Goal: Task Accomplishment & Management: Manage account settings

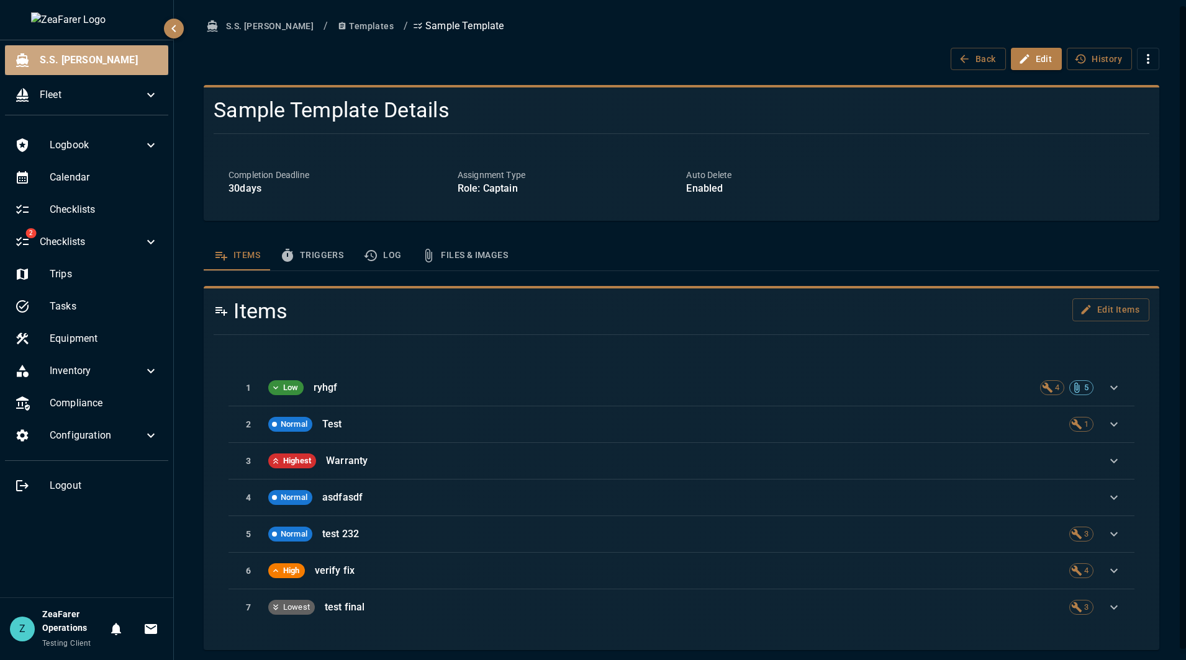
drag, startPoint x: 81, startPoint y: 49, endPoint x: 84, endPoint y: 40, distance: 9.2
click at [82, 47] on div "S.S. [PERSON_NAME]" at bounding box center [86, 60] width 163 height 30
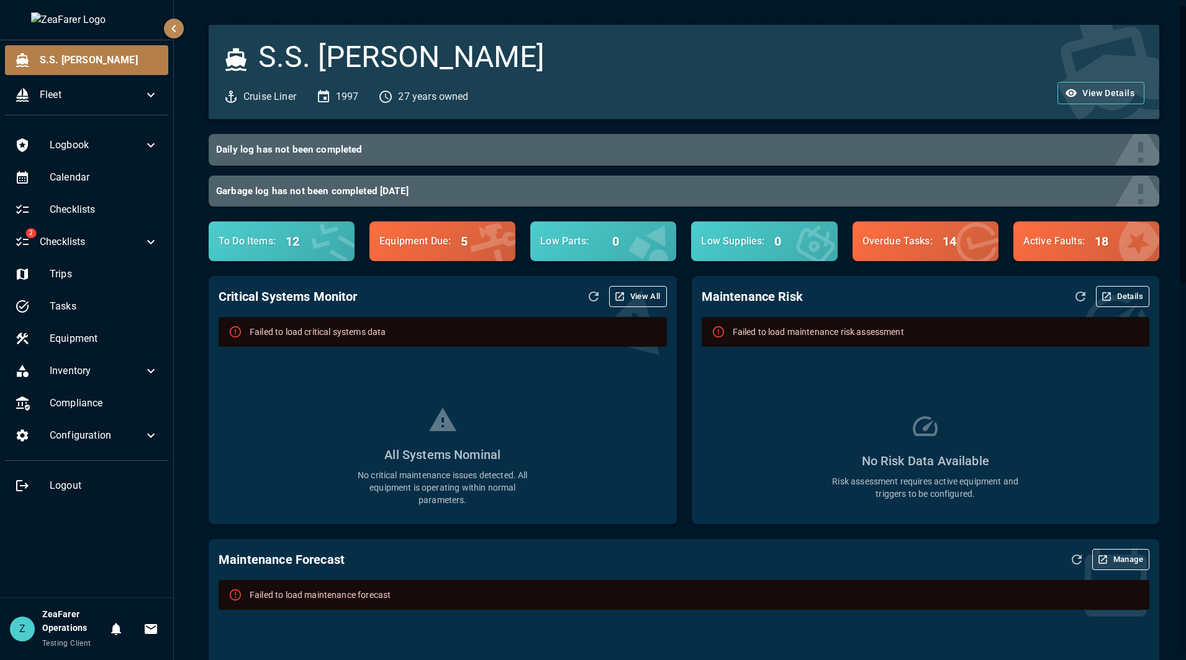
click at [590, 295] on icon "Refresh Data" at bounding box center [593, 296] width 15 height 15
click at [590, 295] on icon "Refresh Data" at bounding box center [593, 297] width 10 height 10
click at [588, 301] on icon "Refresh Data" at bounding box center [593, 297] width 10 height 10
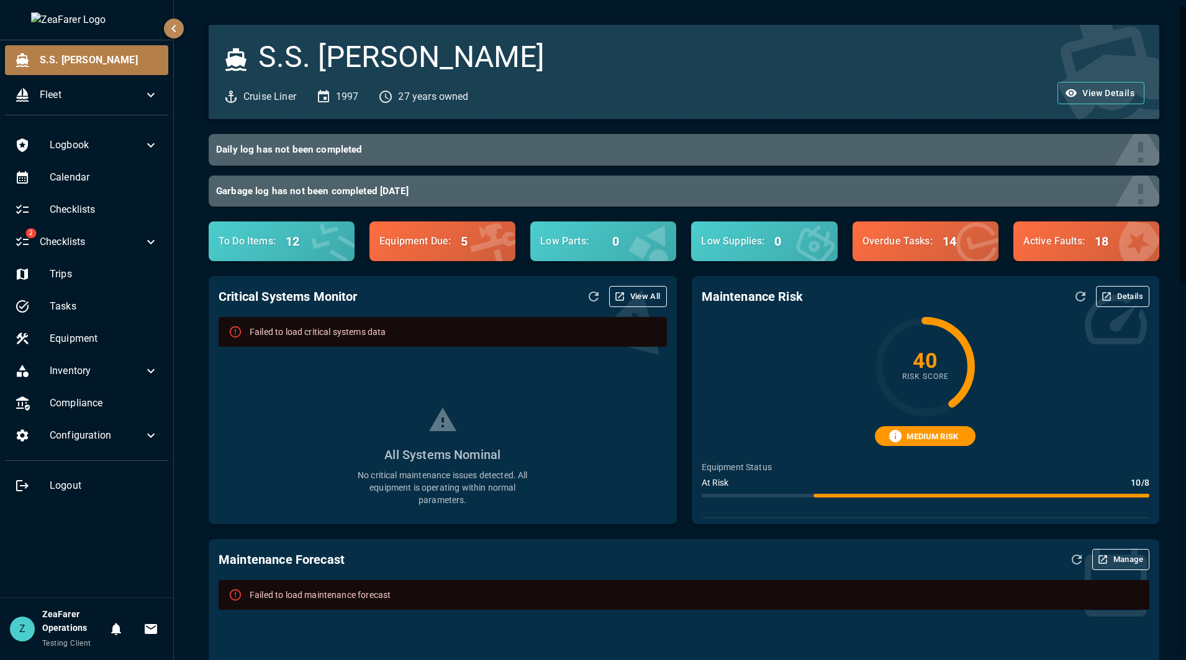
click at [583, 455] on div "All Systems Nominal No critical maintenance issues detected. All equipment is o…" at bounding box center [442, 455] width 448 height 197
click at [592, 292] on icon "Refresh Data" at bounding box center [593, 296] width 15 height 15
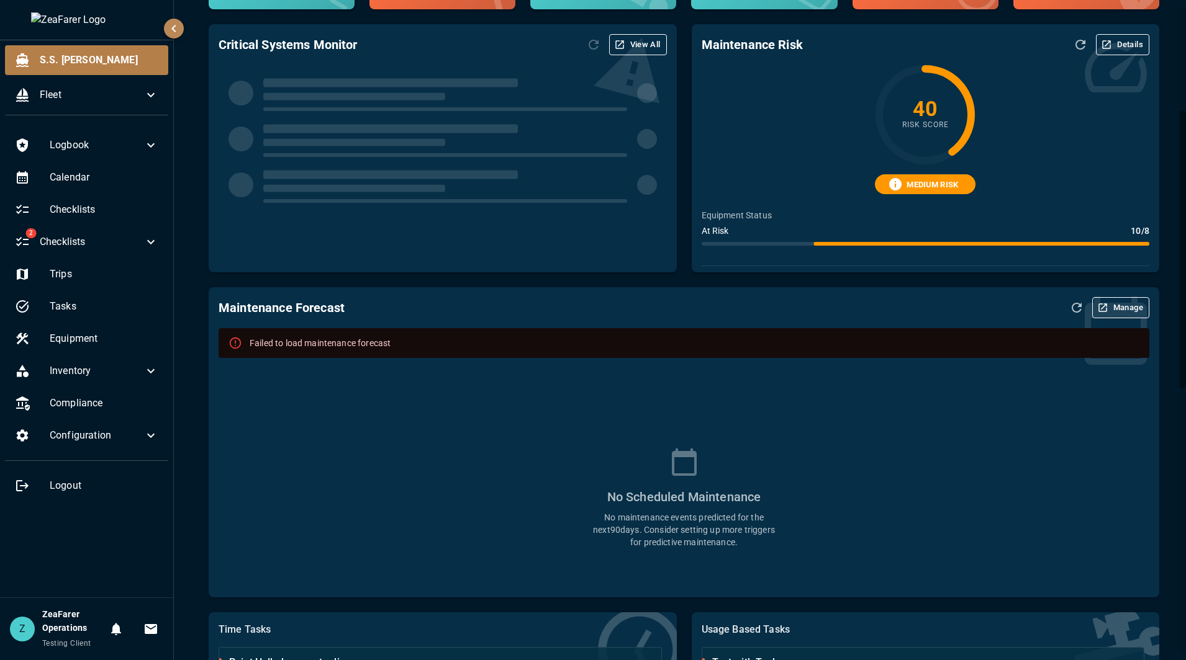
scroll to position [248, 0]
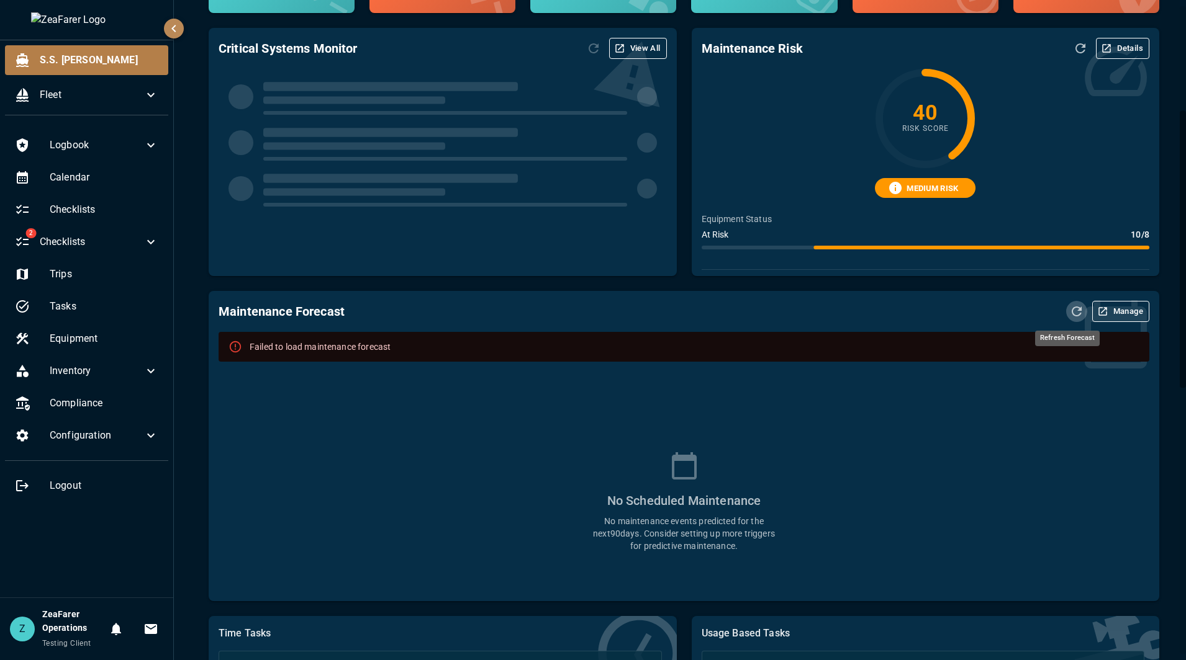
click at [1069, 312] on icon "Refresh Forecast" at bounding box center [1076, 311] width 15 height 15
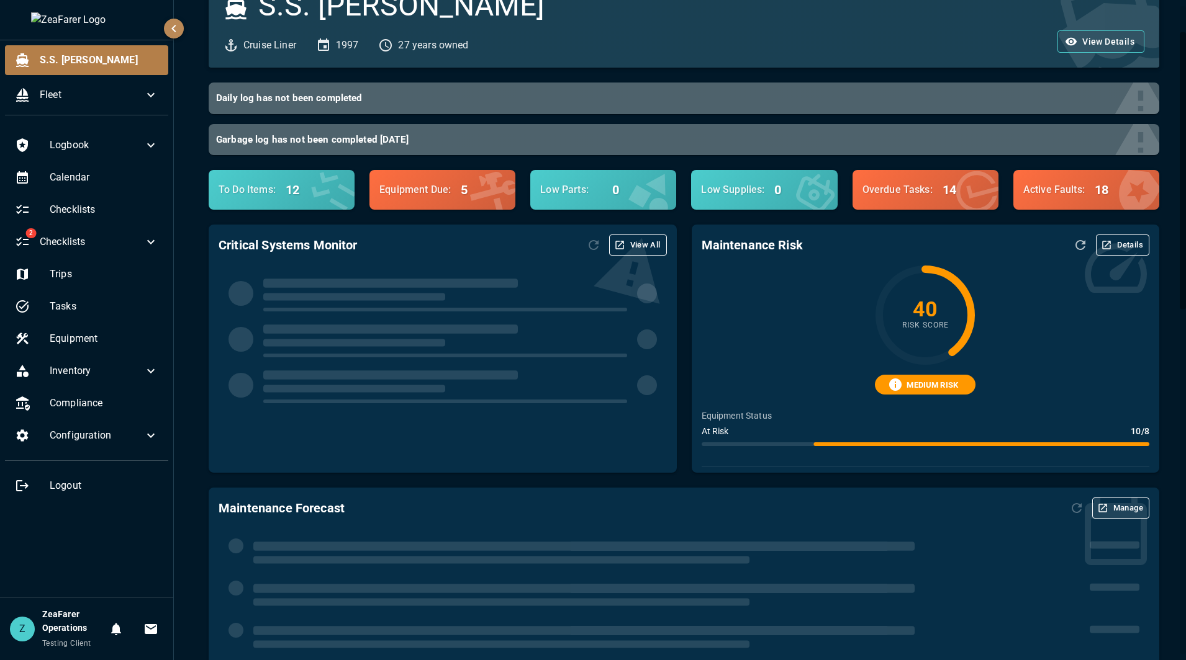
scroll to position [62, 0]
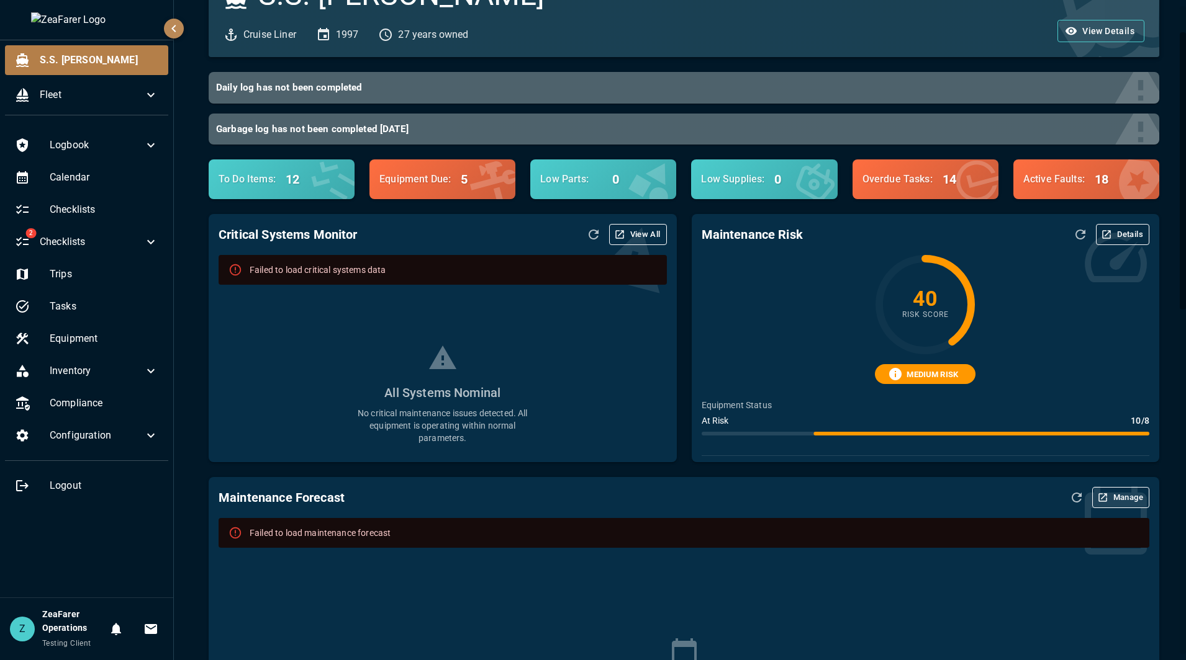
click at [1100, 235] on icon "button" at bounding box center [1105, 234] width 11 height 11
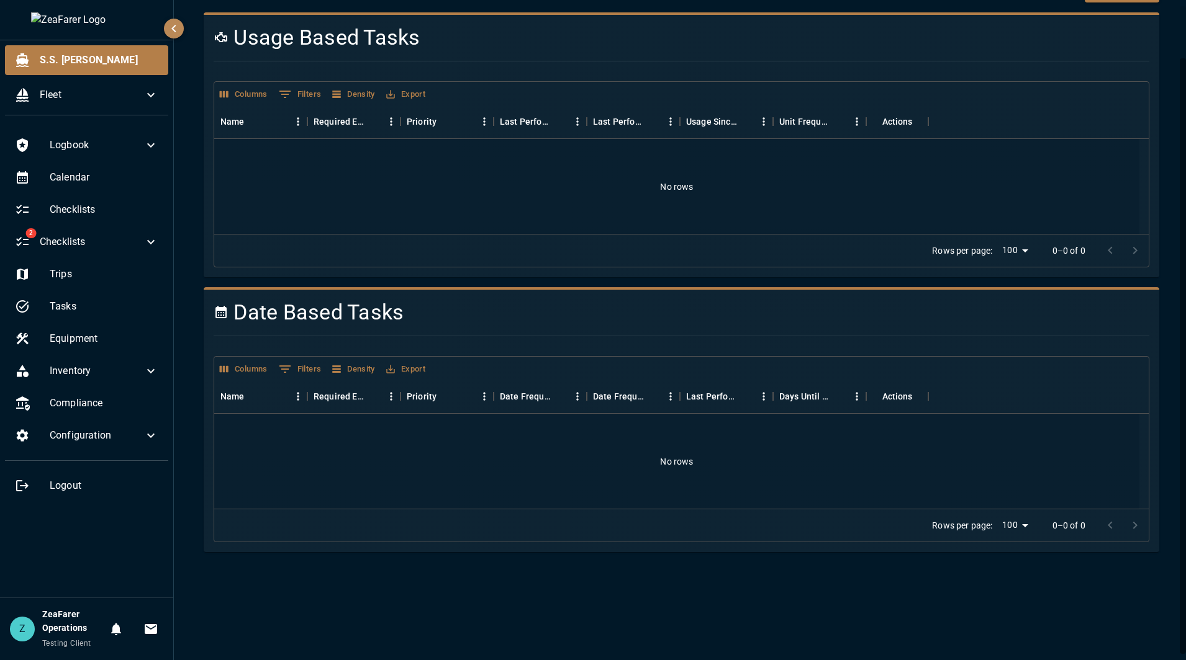
scroll to position [58, 0]
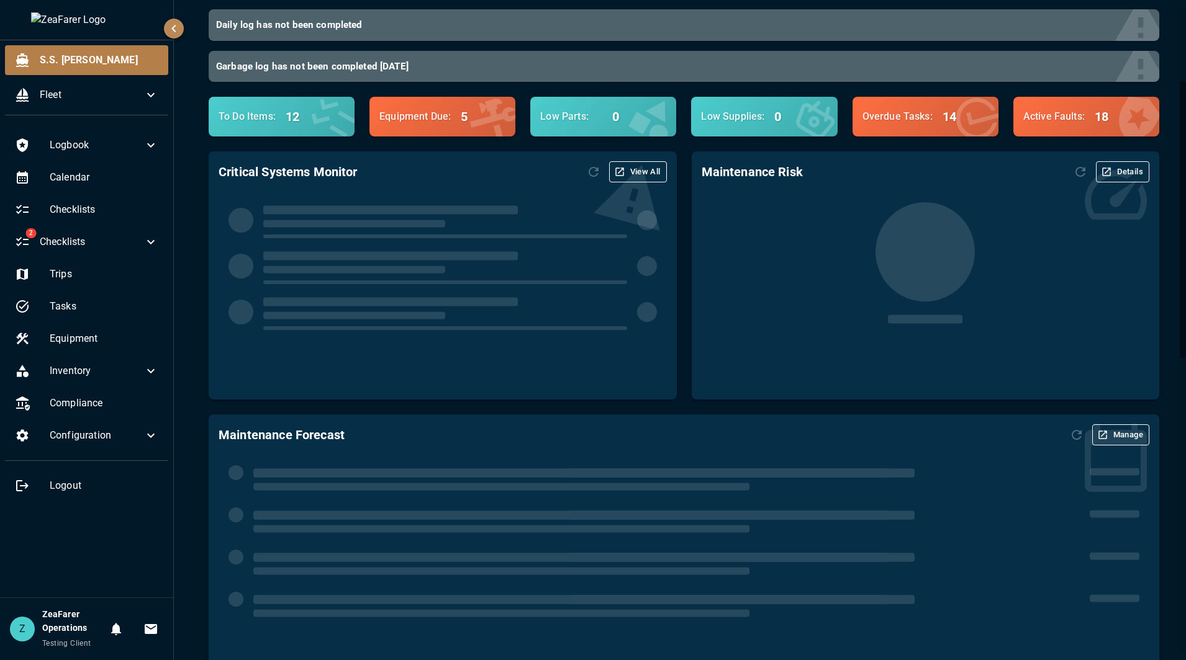
scroll to position [124, 0]
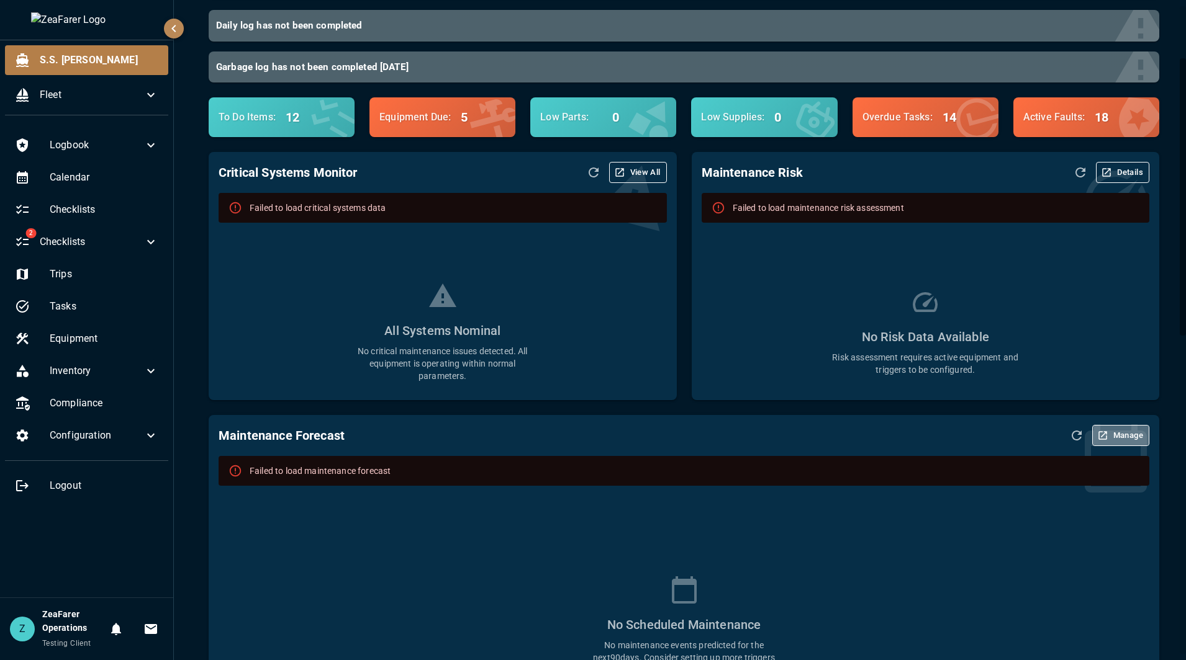
click at [1111, 434] on button "Manage" at bounding box center [1120, 435] width 57 height 21
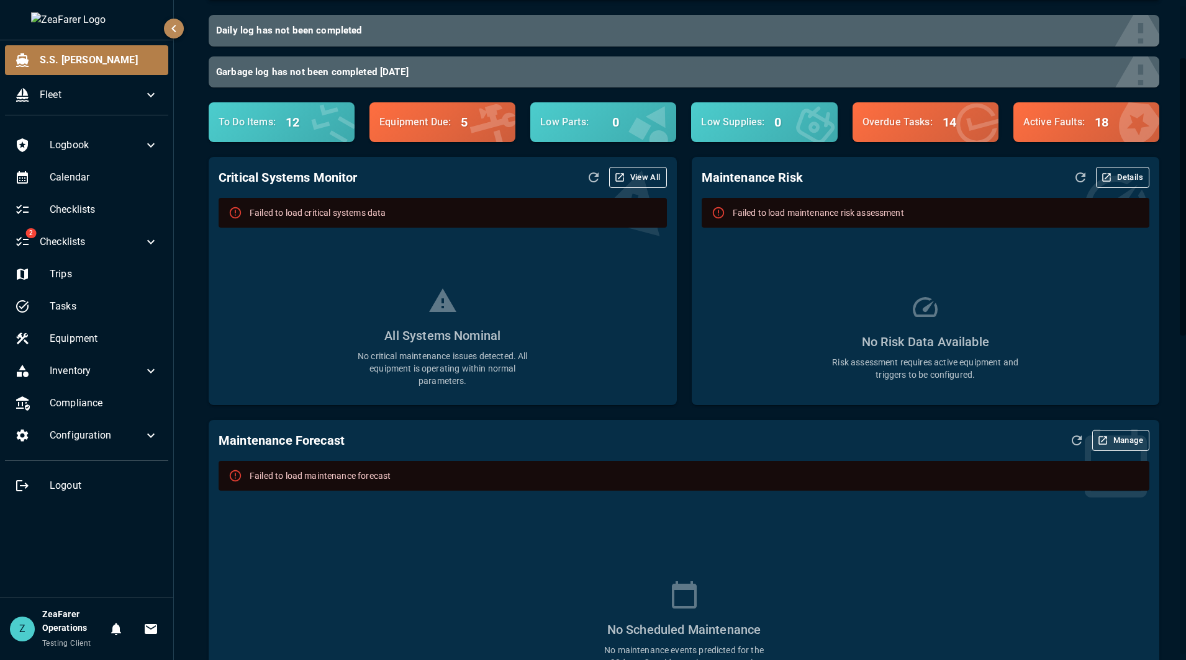
scroll to position [124, 0]
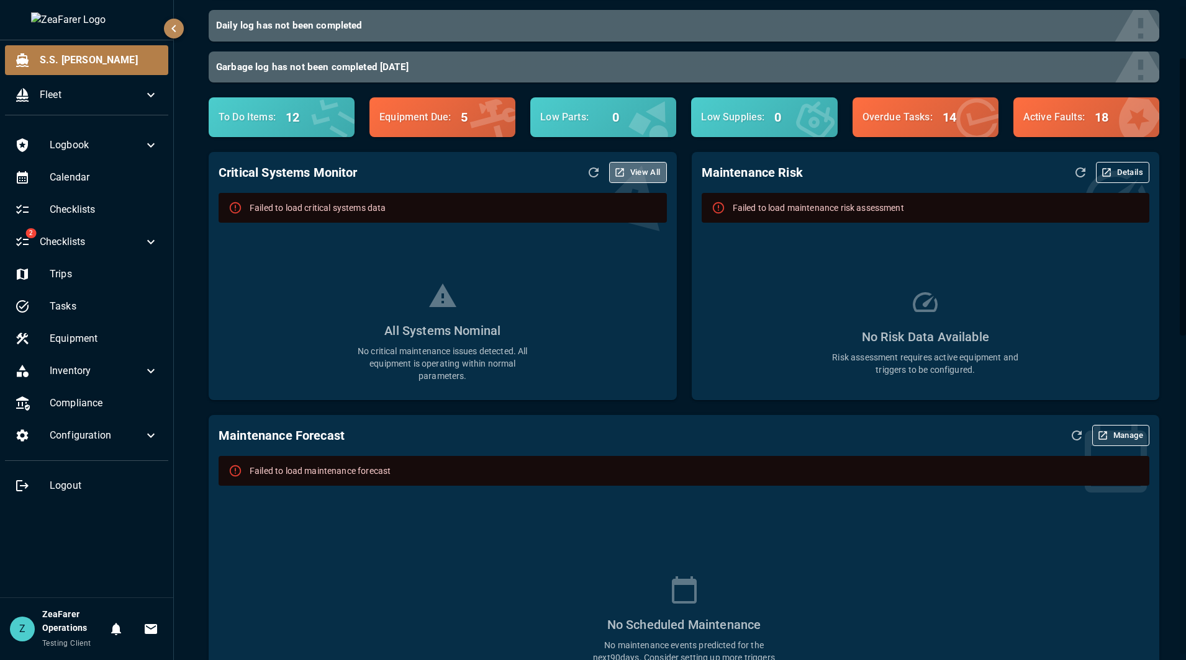
click at [638, 176] on button "View All" at bounding box center [638, 172] width 58 height 21
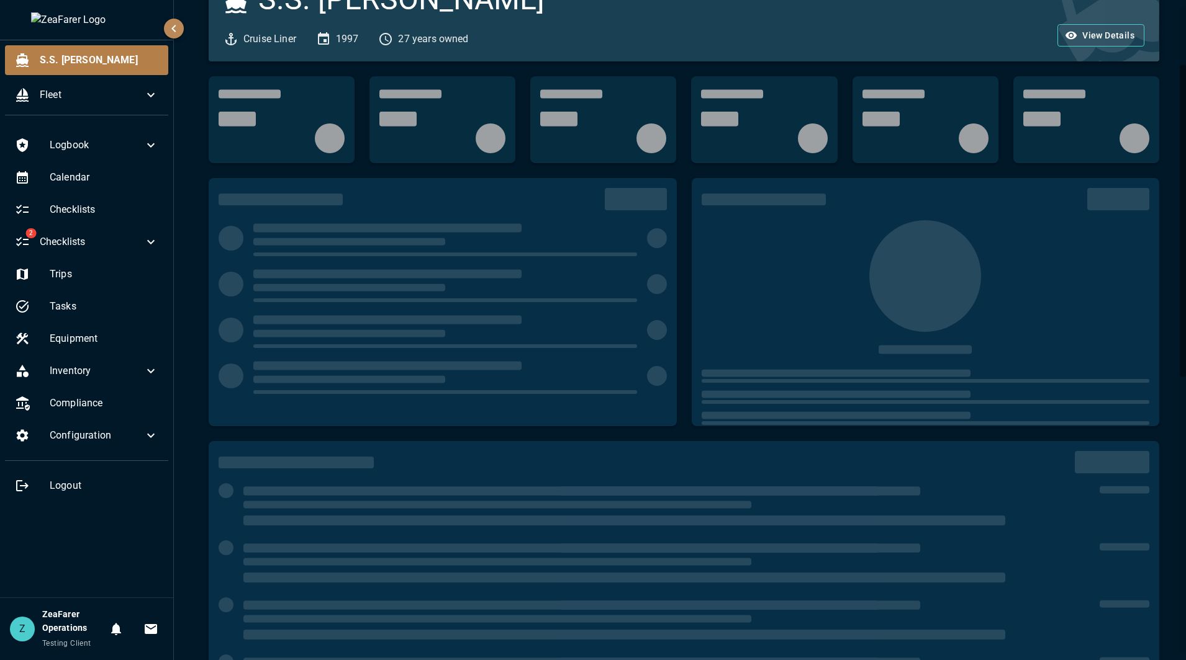
scroll to position [124, 0]
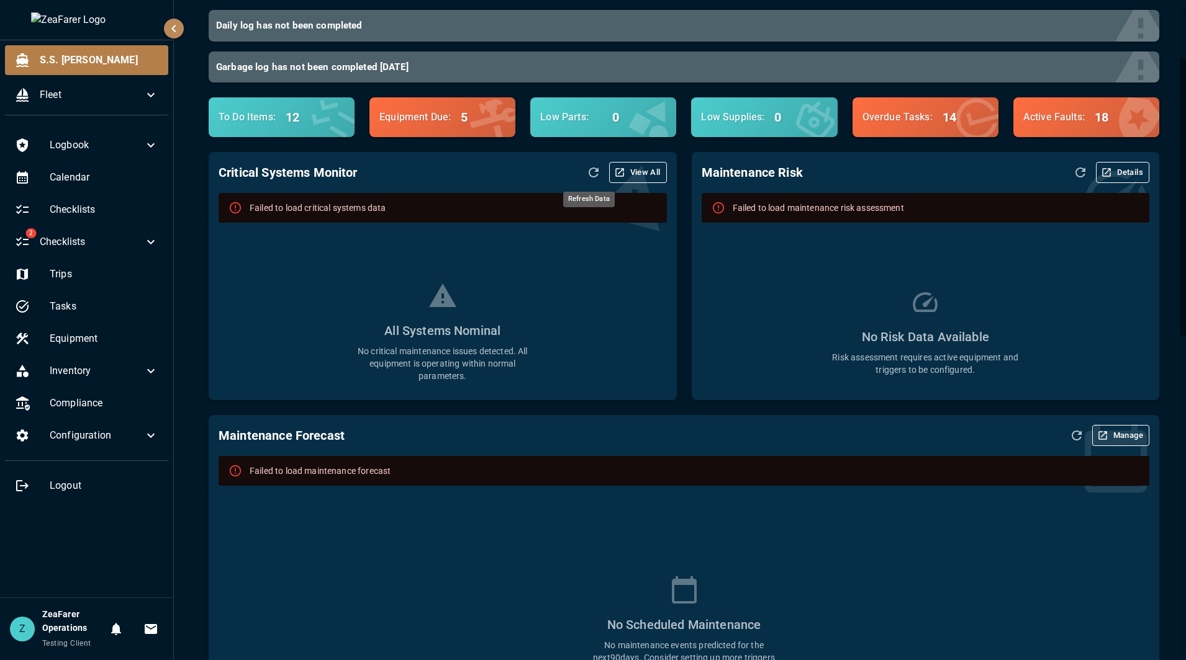
click at [590, 169] on icon "Refresh Data" at bounding box center [593, 172] width 15 height 15
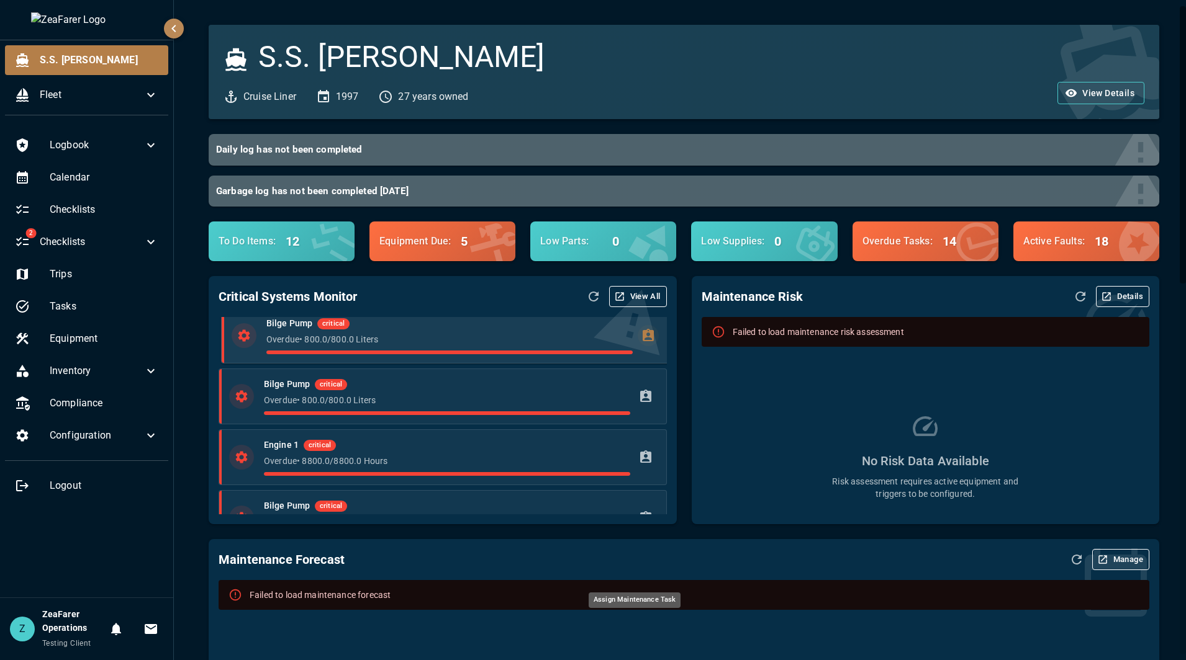
scroll to position [0, 0]
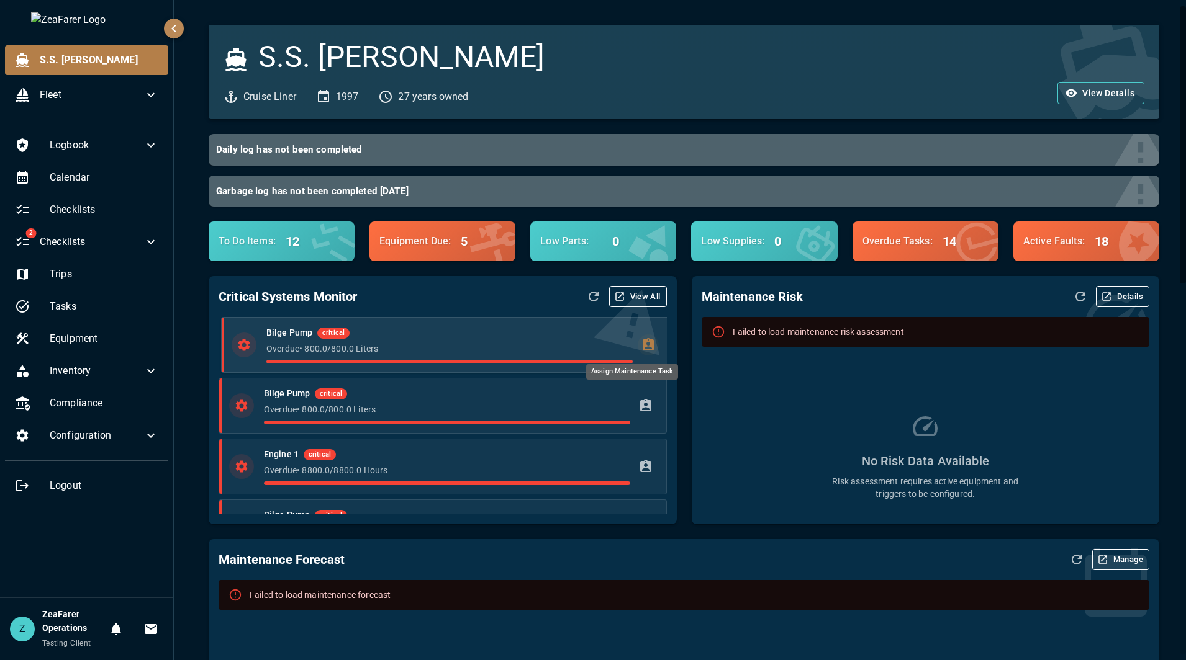
click at [641, 347] on icon "Assign Maintenance Task" at bounding box center [648, 345] width 15 height 15
click at [506, 349] on p "Overdue • 800.0 / 800.0 Liters" at bounding box center [449, 349] width 366 height 12
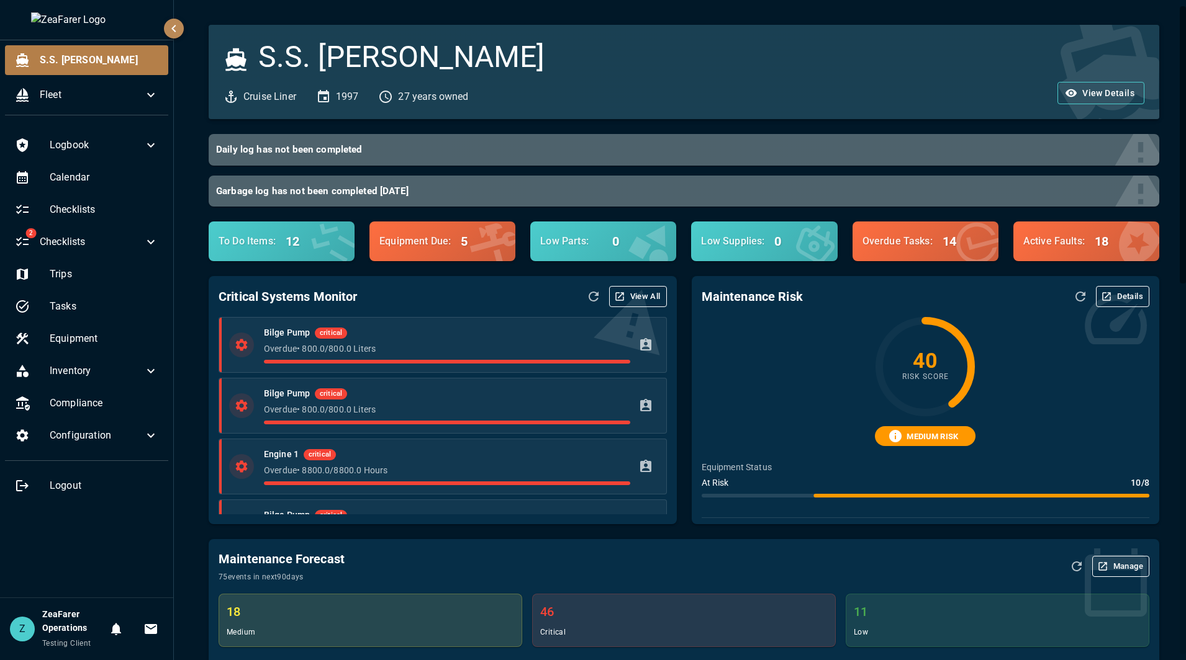
click at [488, 305] on div "Critical Systems Monitor View All" at bounding box center [442, 296] width 448 height 21
click at [439, 251] on div "Equipment Due : 5" at bounding box center [442, 240] width 146 height 40
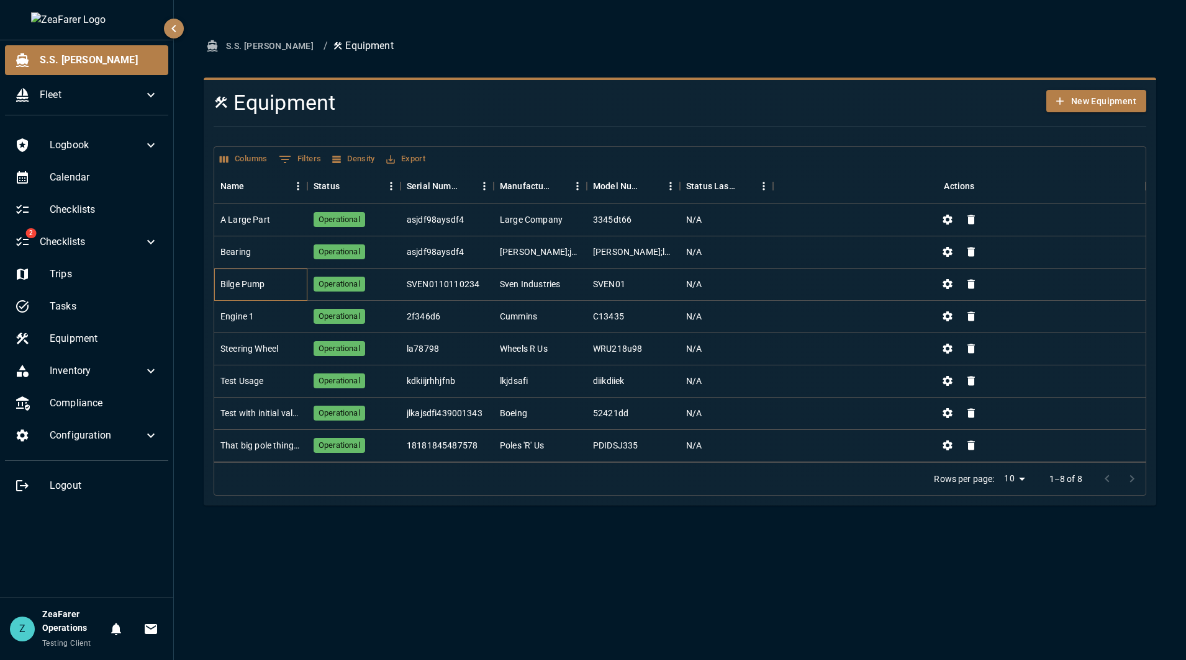
click at [244, 289] on div "Bilge Pump" at bounding box center [242, 284] width 45 height 12
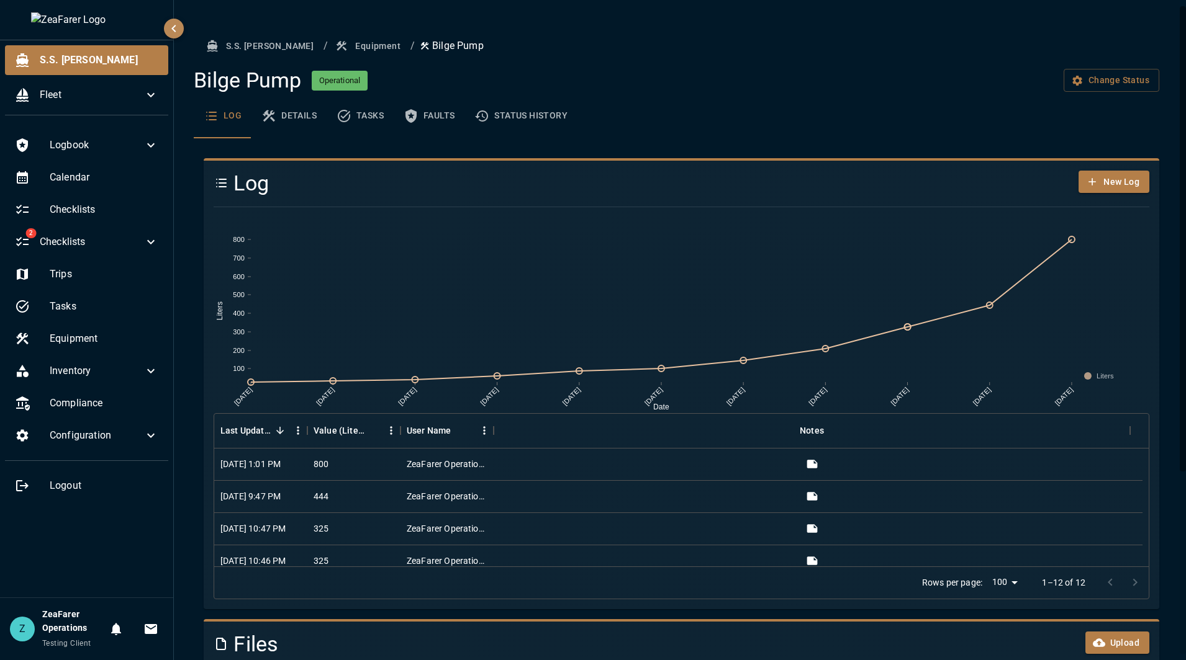
click at [289, 119] on button "Details" at bounding box center [288, 116] width 75 height 45
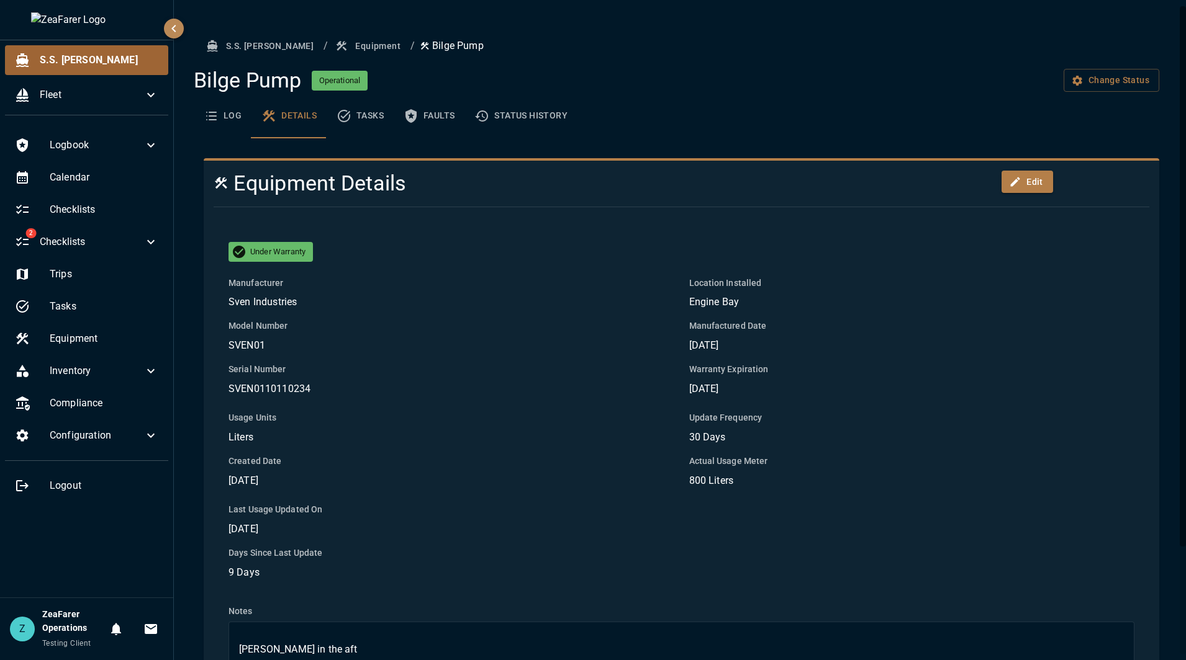
click at [135, 56] on span "S.S. [PERSON_NAME]" at bounding box center [99, 60] width 119 height 15
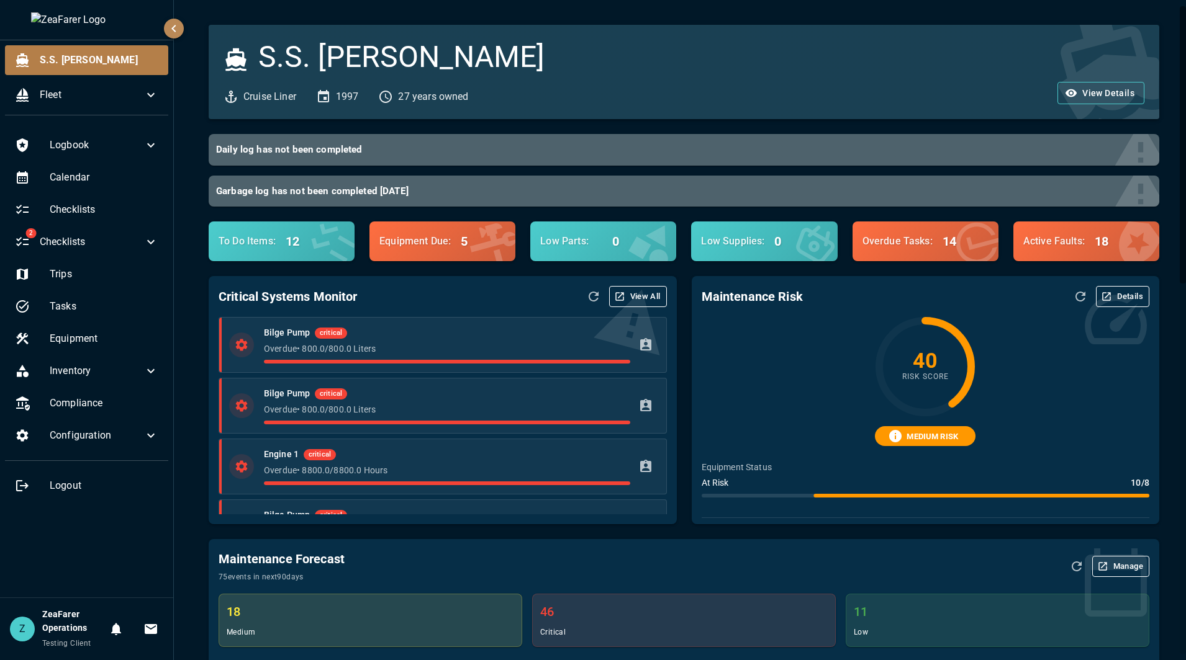
click at [583, 296] on button "Refresh Data" at bounding box center [593, 296] width 21 height 21
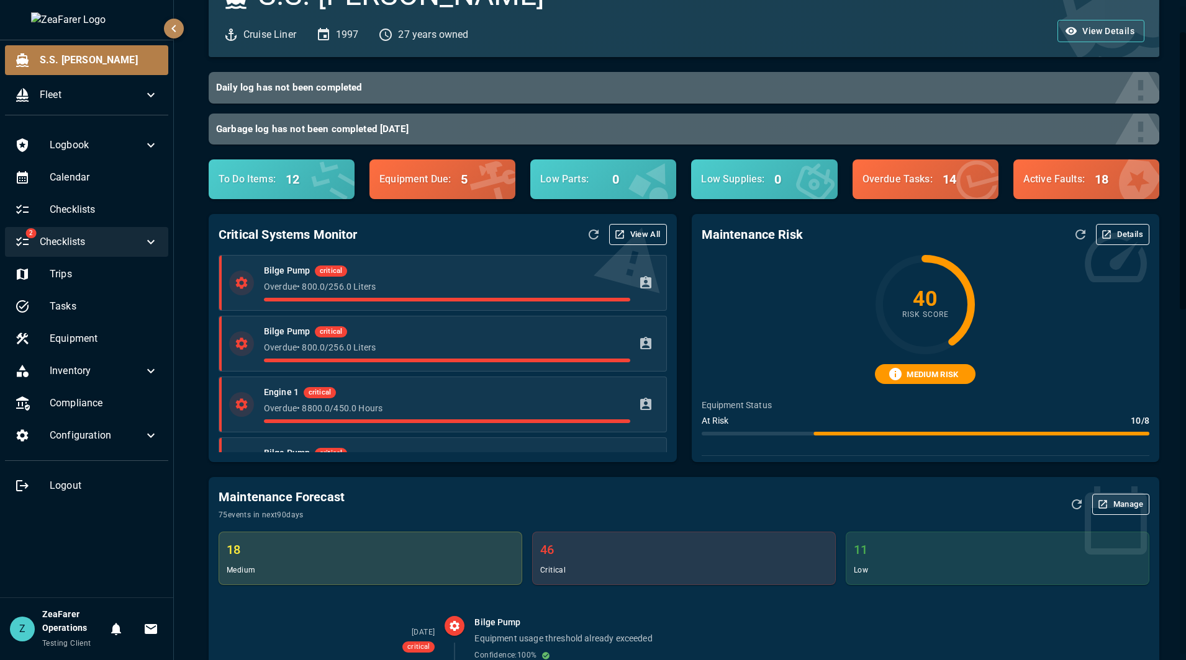
click at [143, 253] on div "2 Checklists" at bounding box center [86, 242] width 163 height 30
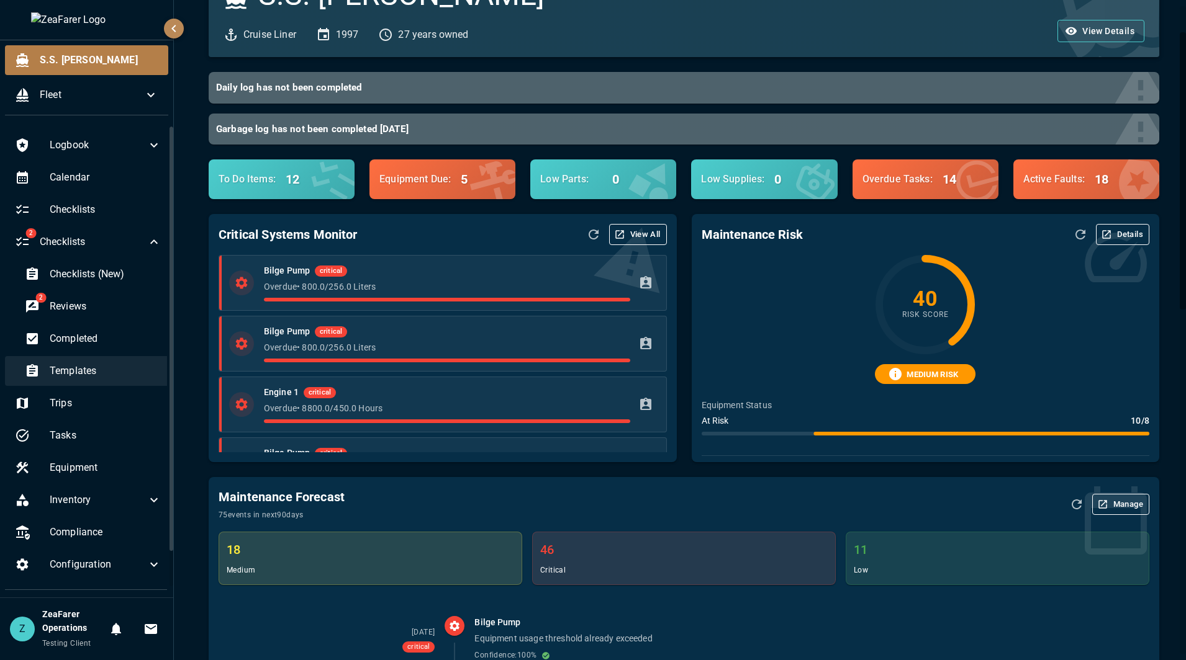
click at [84, 367] on span "Templates" at bounding box center [106, 371] width 112 height 15
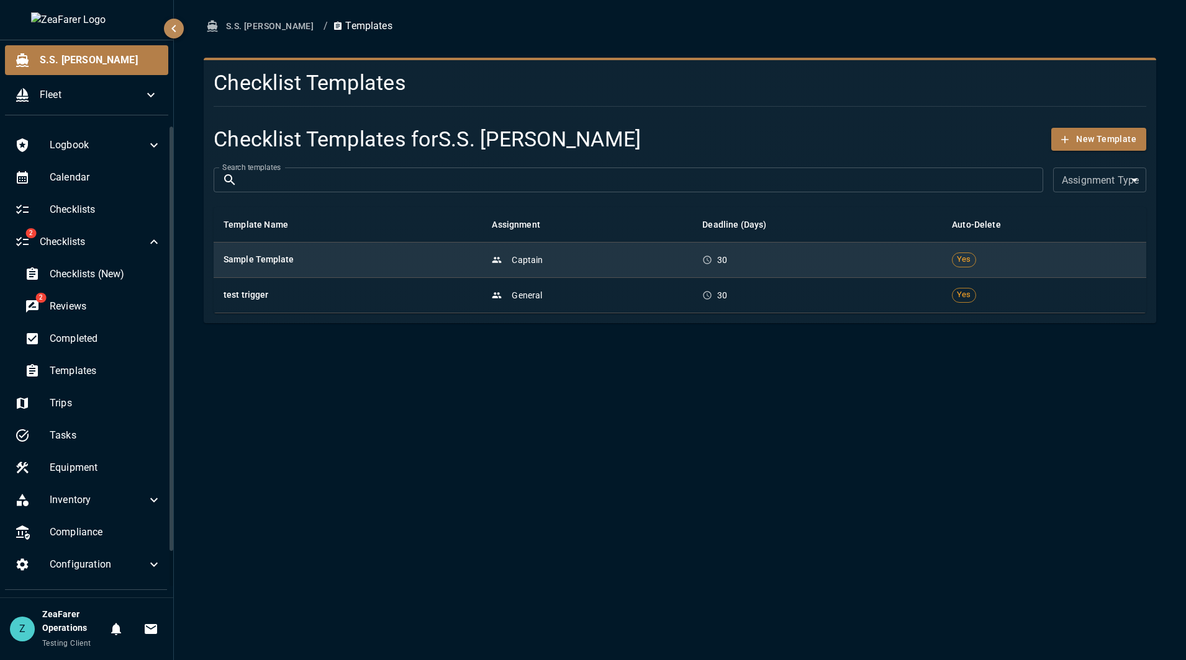
click at [322, 271] on td "Sample Template" at bounding box center [348, 259] width 268 height 35
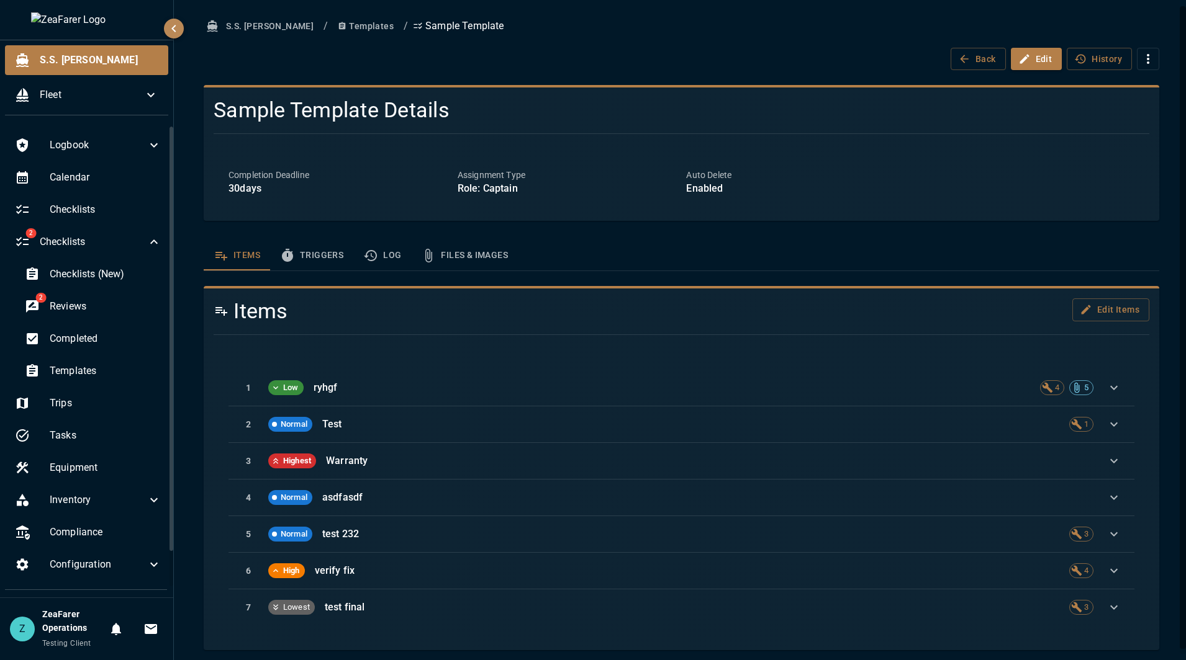
click at [312, 258] on button "Triggers" at bounding box center [311, 256] width 83 height 30
